Goal: Information Seeking & Learning: Learn about a topic

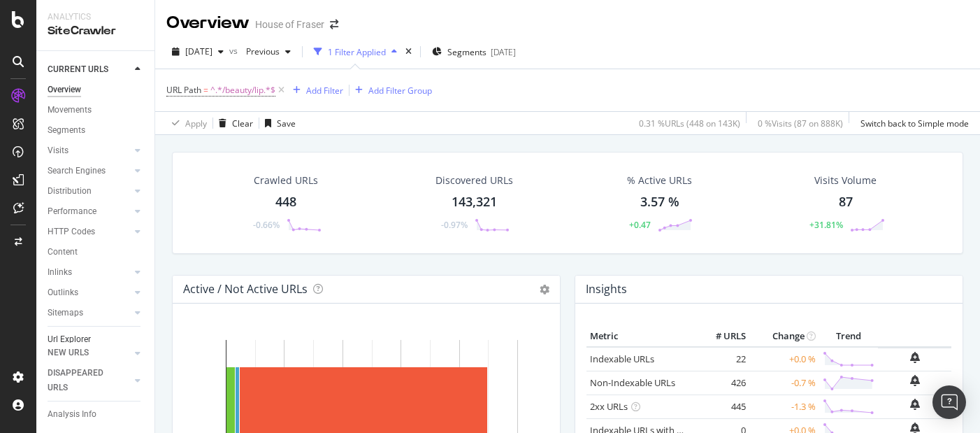
click at [78, 341] on div "Url Explorer" at bounding box center [69, 339] width 43 height 15
click at [283, 93] on icon at bounding box center [282, 90] width 12 height 14
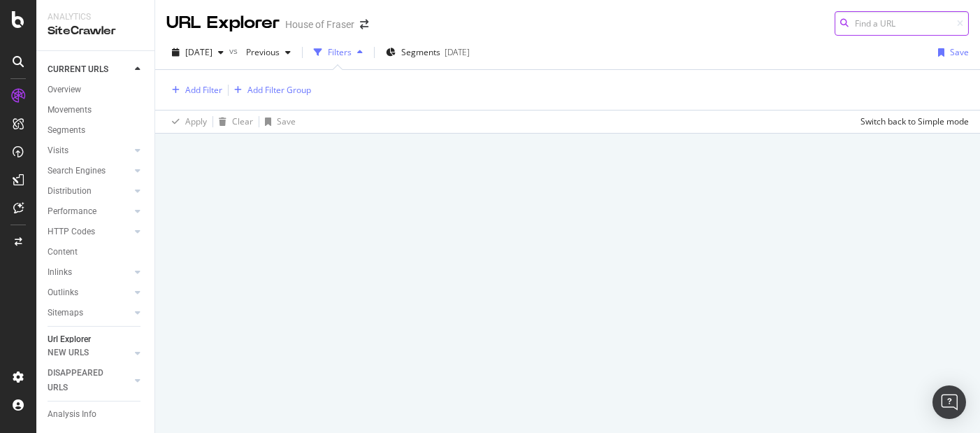
click at [868, 22] on input at bounding box center [902, 23] width 134 height 24
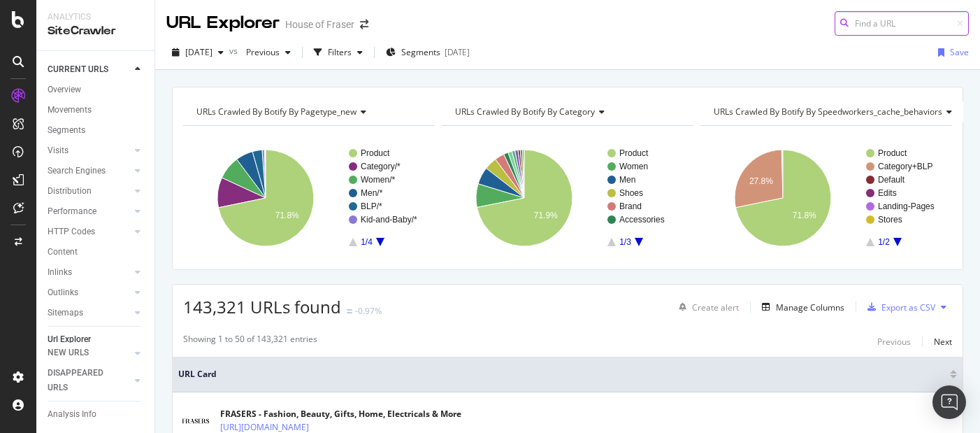
paste input "[URL][DOMAIN_NAME]"
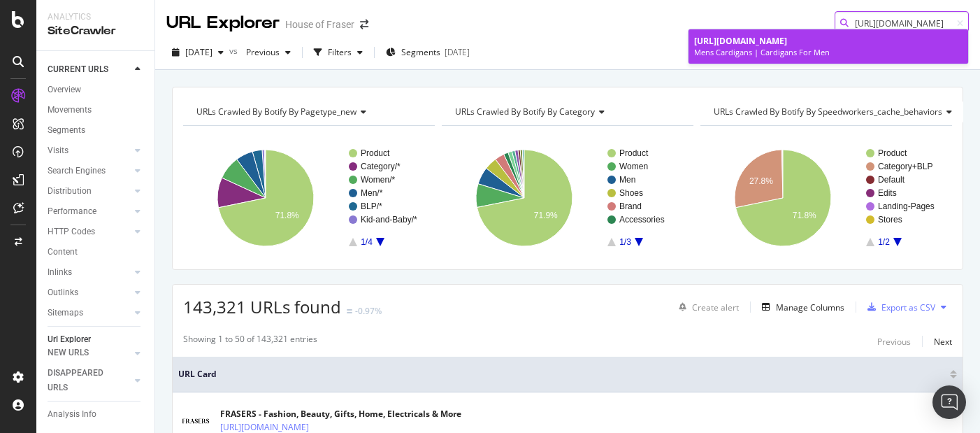
type input "[URL][DOMAIN_NAME]"
click at [787, 45] on span "[URL][DOMAIN_NAME]" at bounding box center [740, 41] width 93 height 12
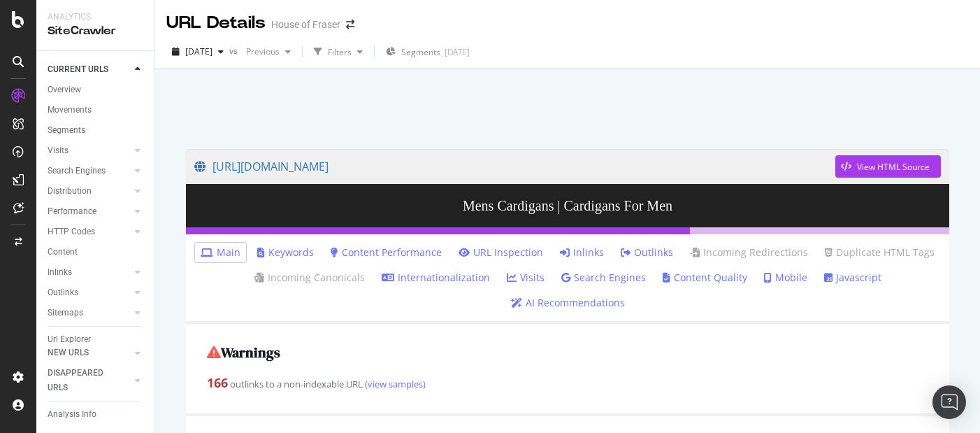
click at [587, 248] on link "Inlinks" at bounding box center [582, 252] width 44 height 14
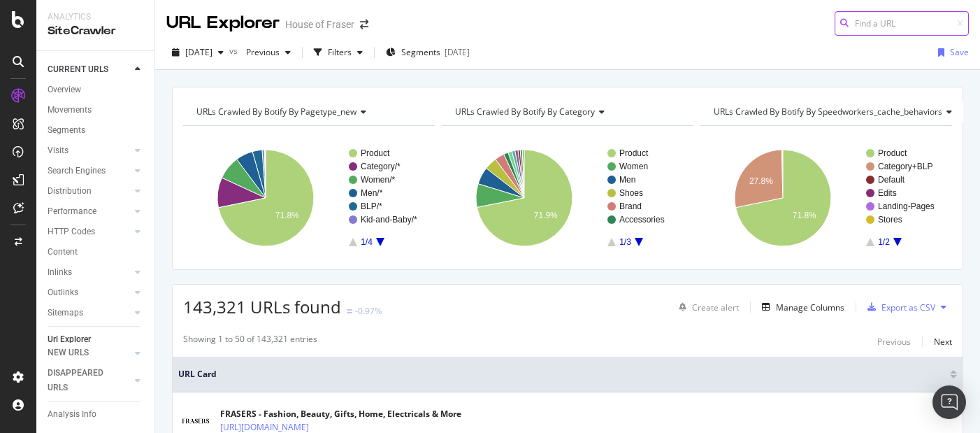
click at [885, 24] on input at bounding box center [902, 23] width 134 height 24
paste input "[URL][DOMAIN_NAME]"
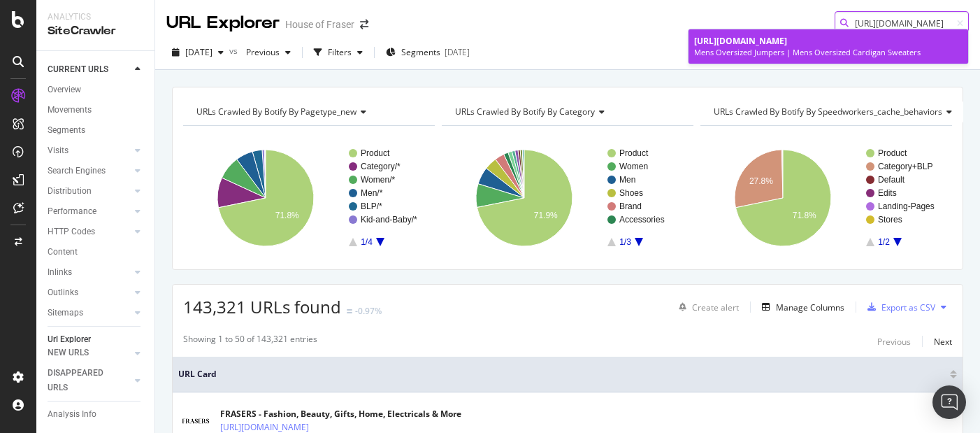
type input "[URL][DOMAIN_NAME]"
click at [787, 43] on span "[URL][DOMAIN_NAME]" at bounding box center [740, 41] width 93 height 12
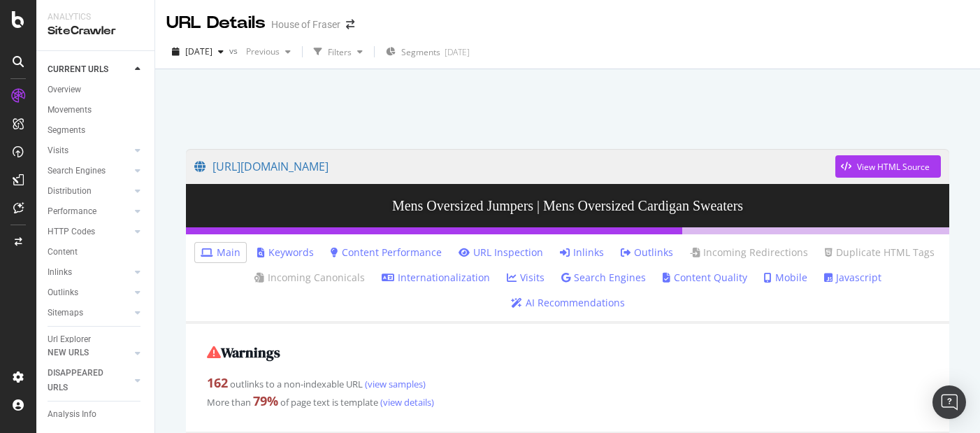
click at [569, 250] on icon at bounding box center [565, 253] width 10 height 10
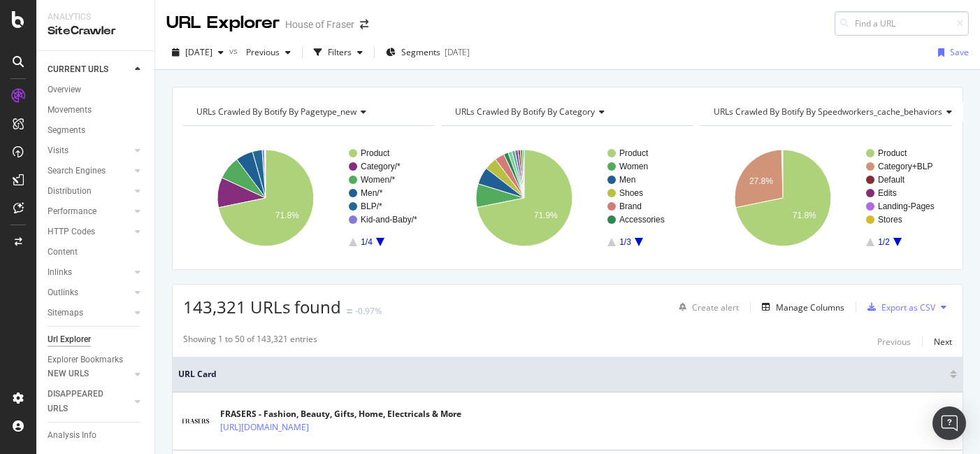
click at [902, 21] on input at bounding box center [902, 23] width 134 height 24
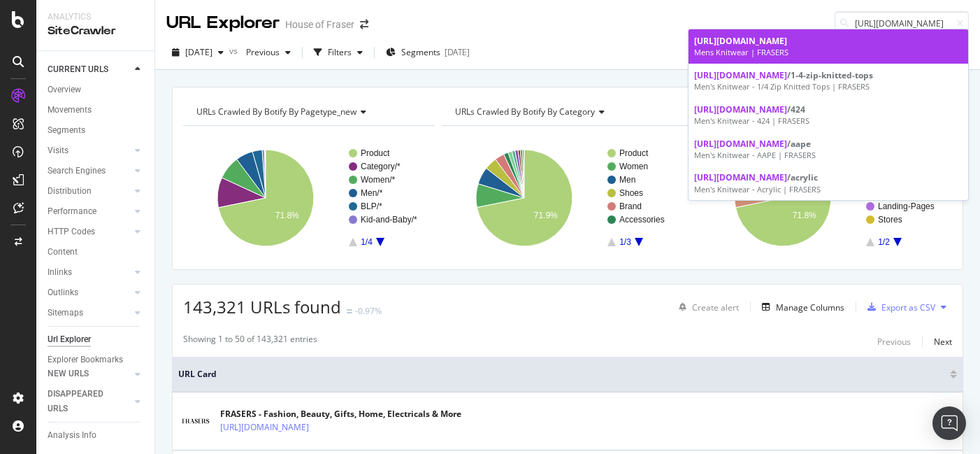
type input "[URL][DOMAIN_NAME]"
click at [799, 53] on div "Mens Knitwear | FRASERS" at bounding box center [828, 52] width 269 height 11
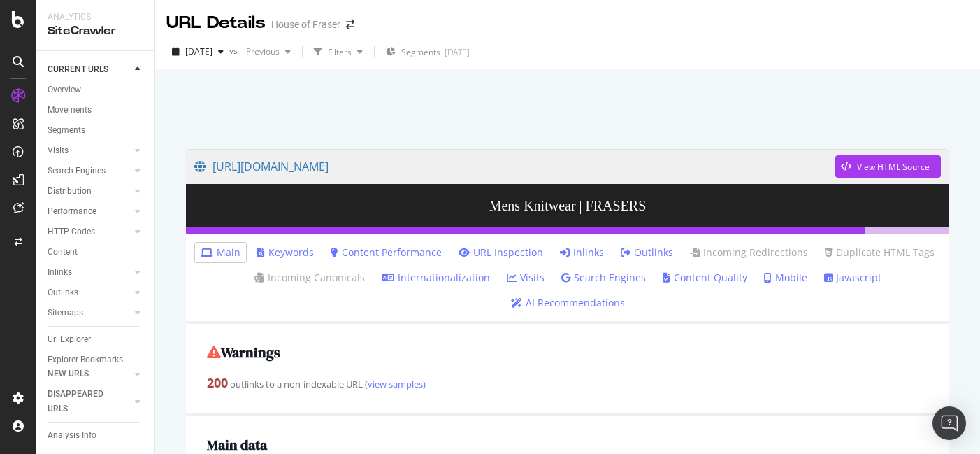
click at [599, 250] on link "Inlinks" at bounding box center [582, 252] width 44 height 14
